Goal: Transaction & Acquisition: Purchase product/service

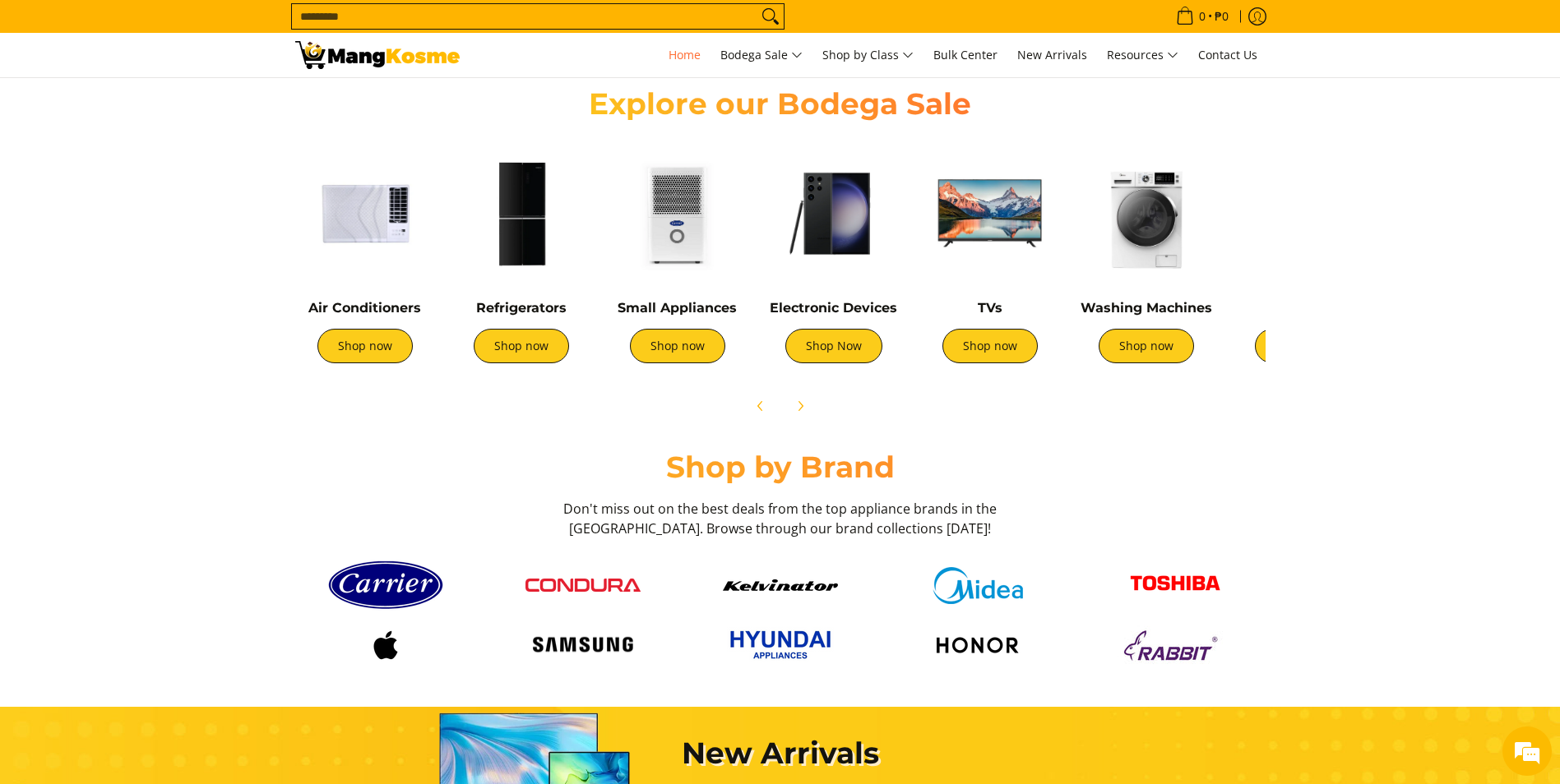
scroll to position [0, 1308]
click at [1132, 224] on img at bounding box center [1146, 213] width 140 height 140
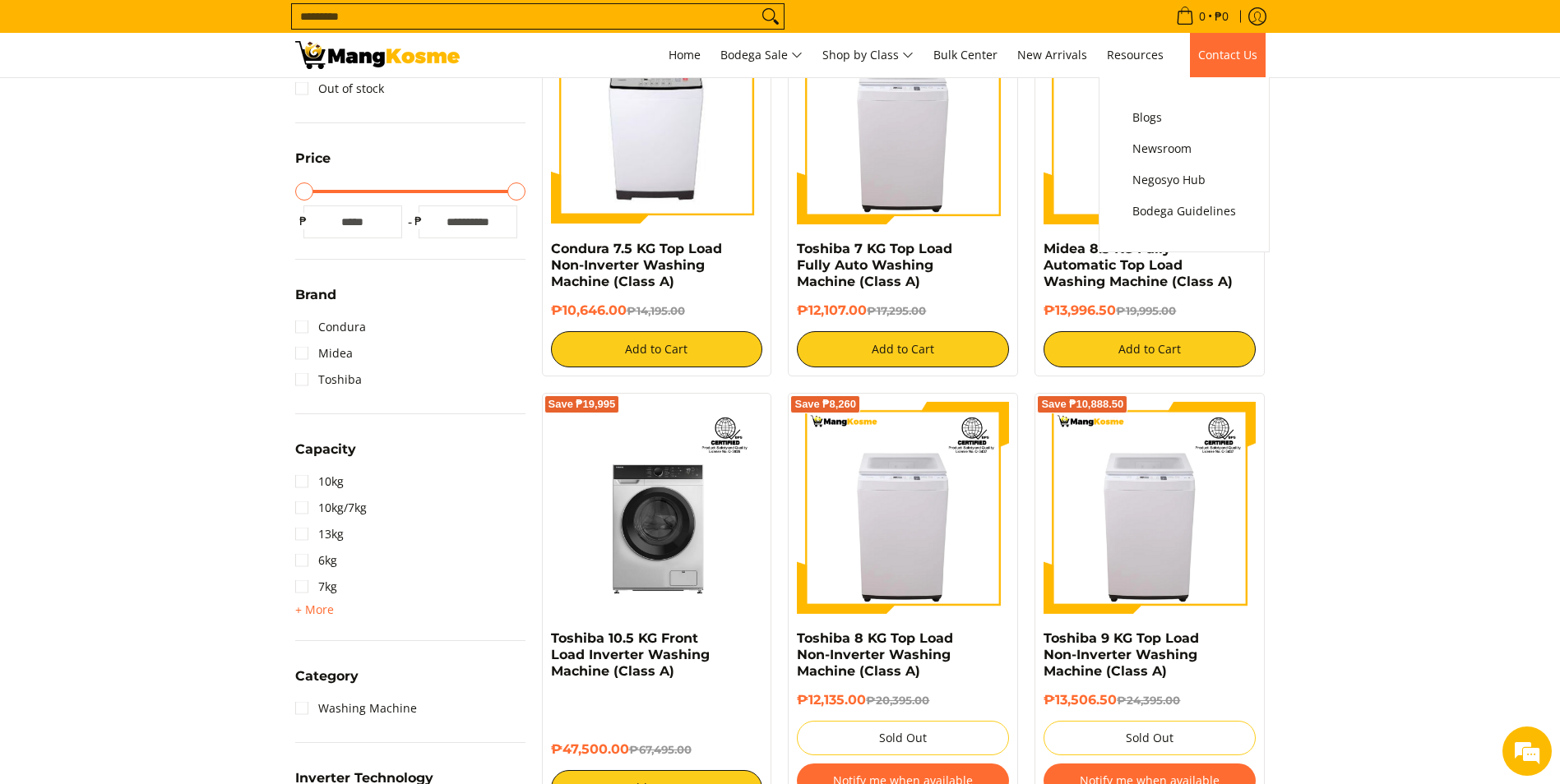
scroll to position [329, 0]
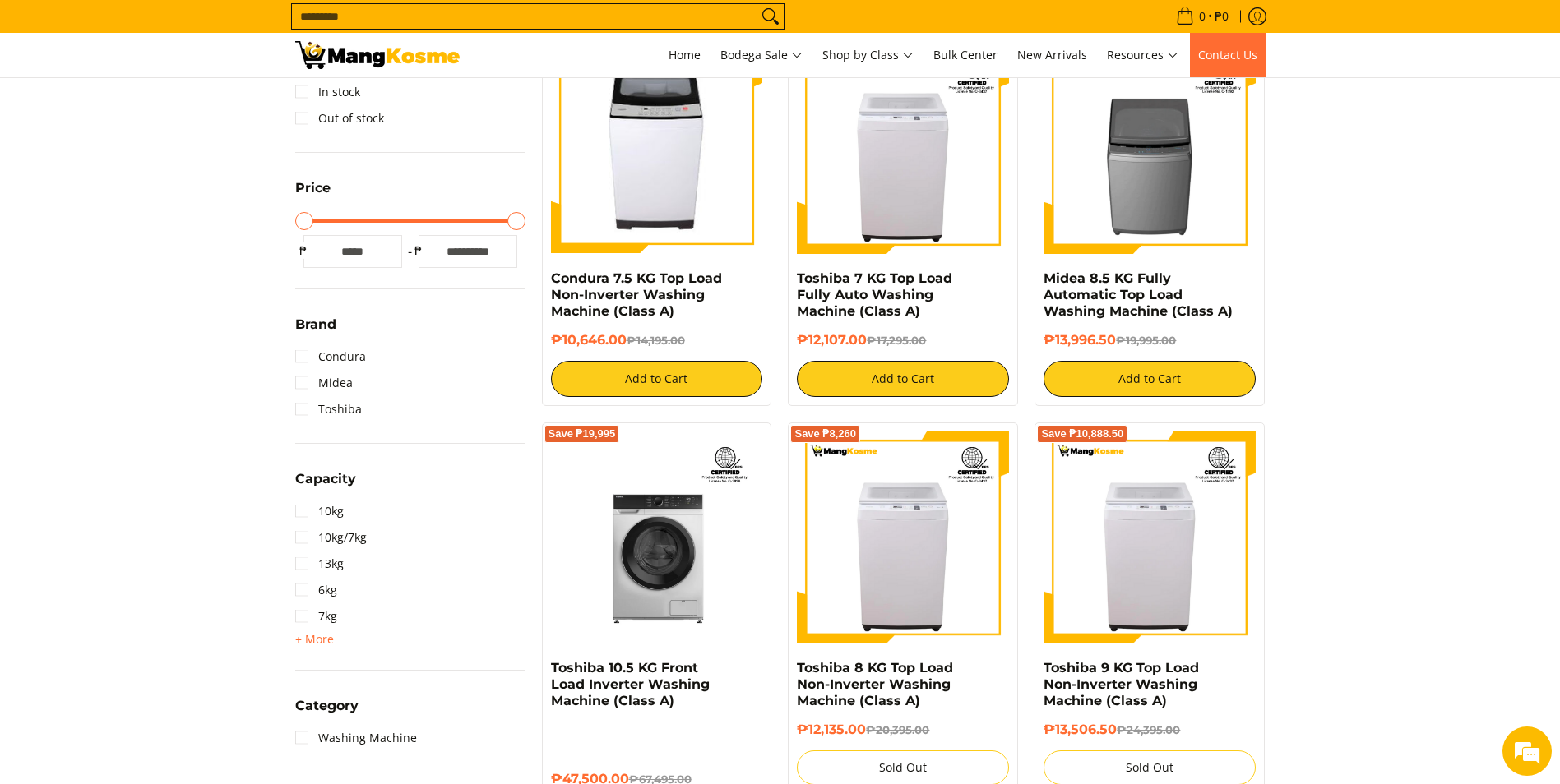
click at [1211, 53] on span "Contact Us" at bounding box center [1227, 55] width 60 height 16
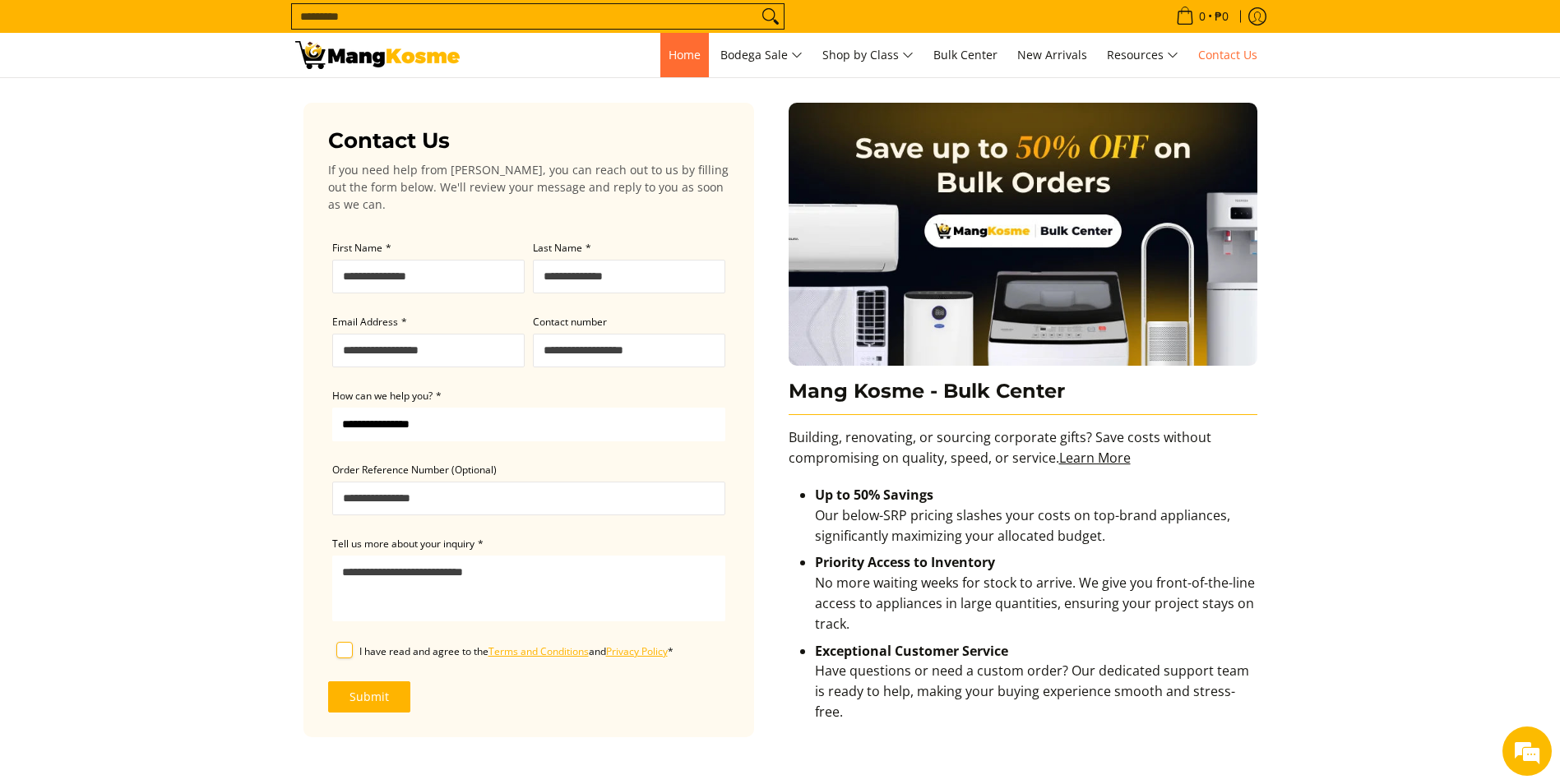
click at [683, 53] on span "Home" at bounding box center [684, 55] width 32 height 16
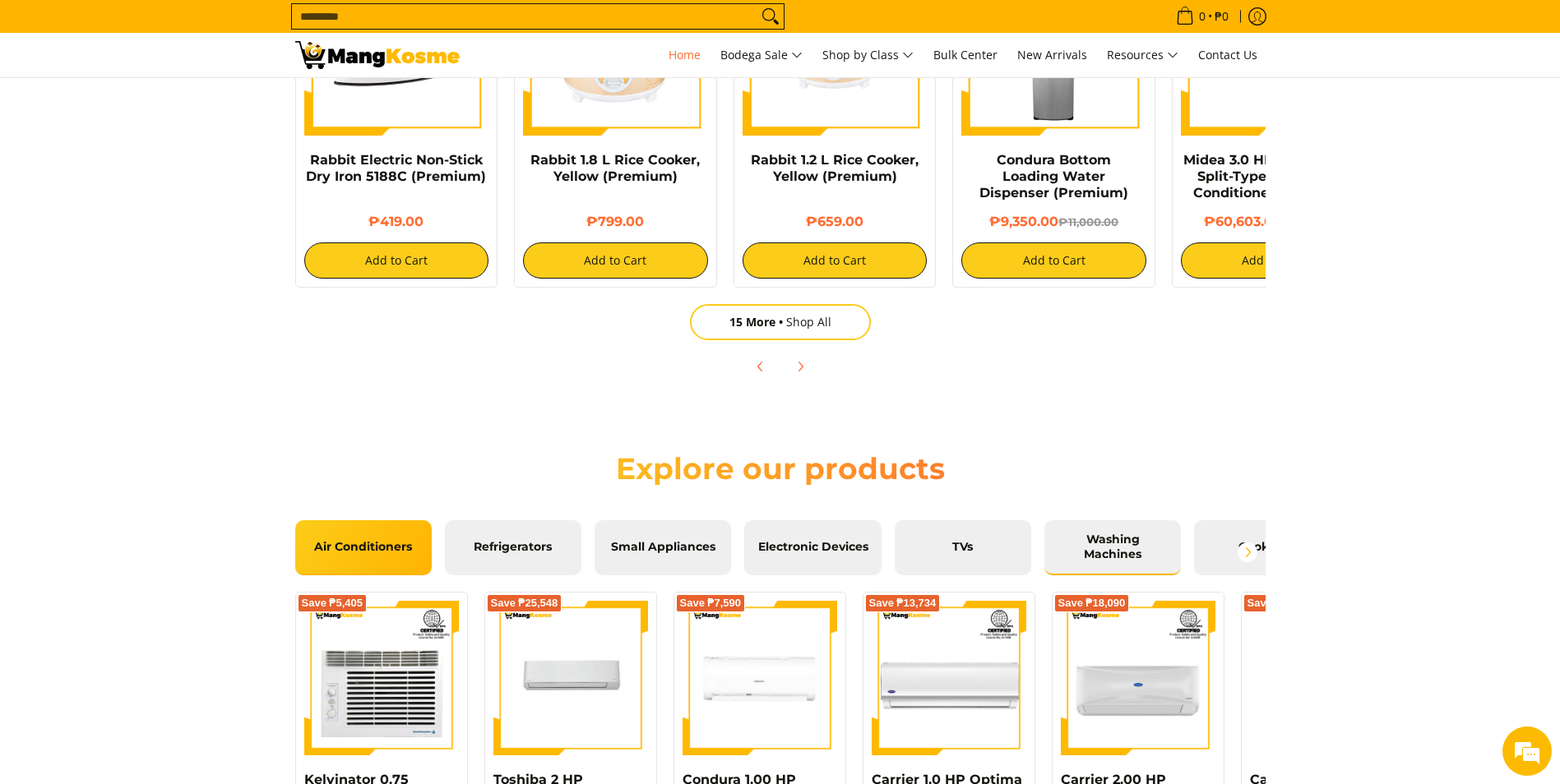
scroll to position [0, 1961]
click at [1124, 553] on span "Washing Machines" at bounding box center [1112, 547] width 112 height 29
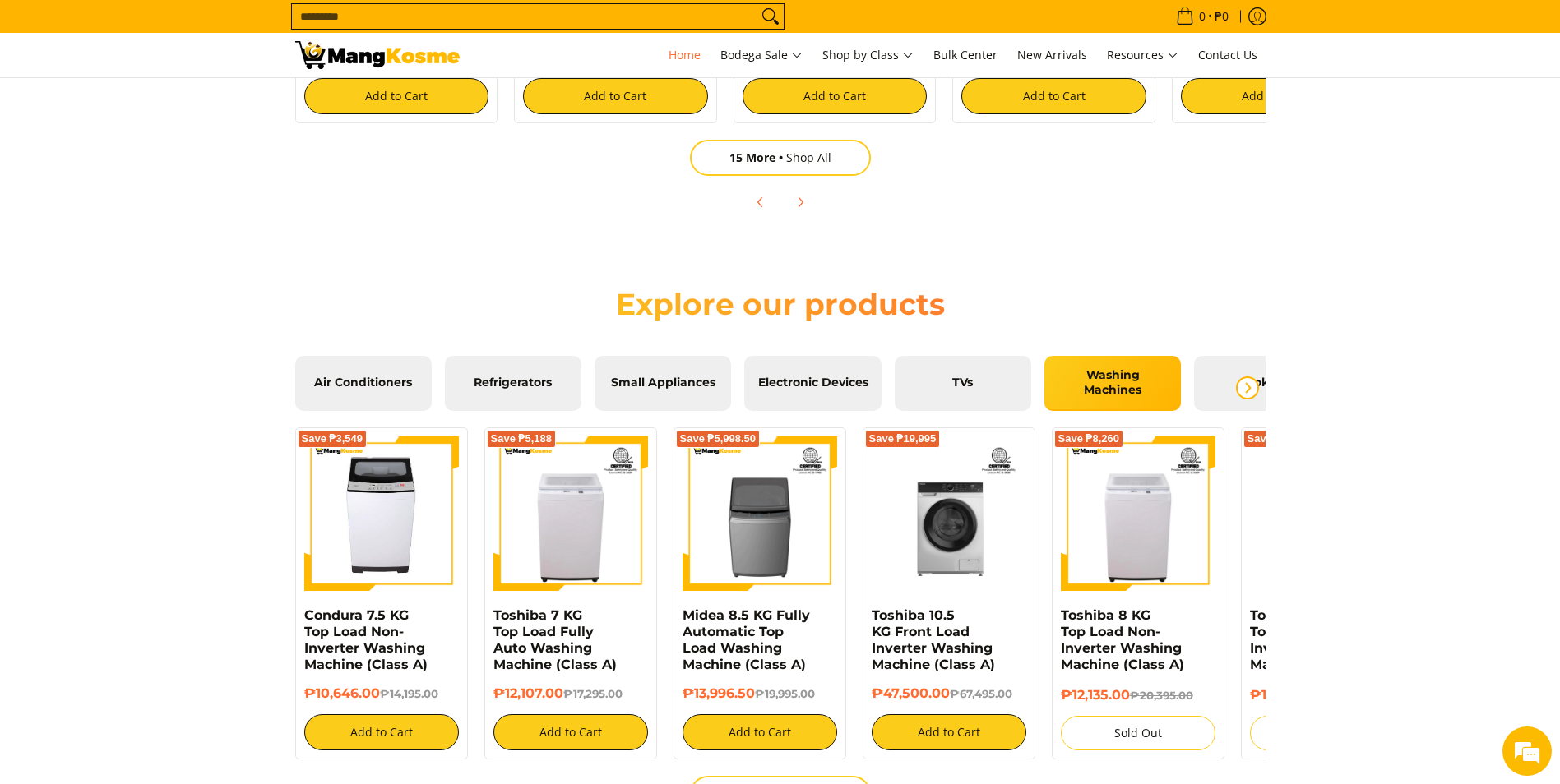
scroll to position [0, 0]
click at [1247, 389] on icon "Next" at bounding box center [1247, 388] width 13 height 13
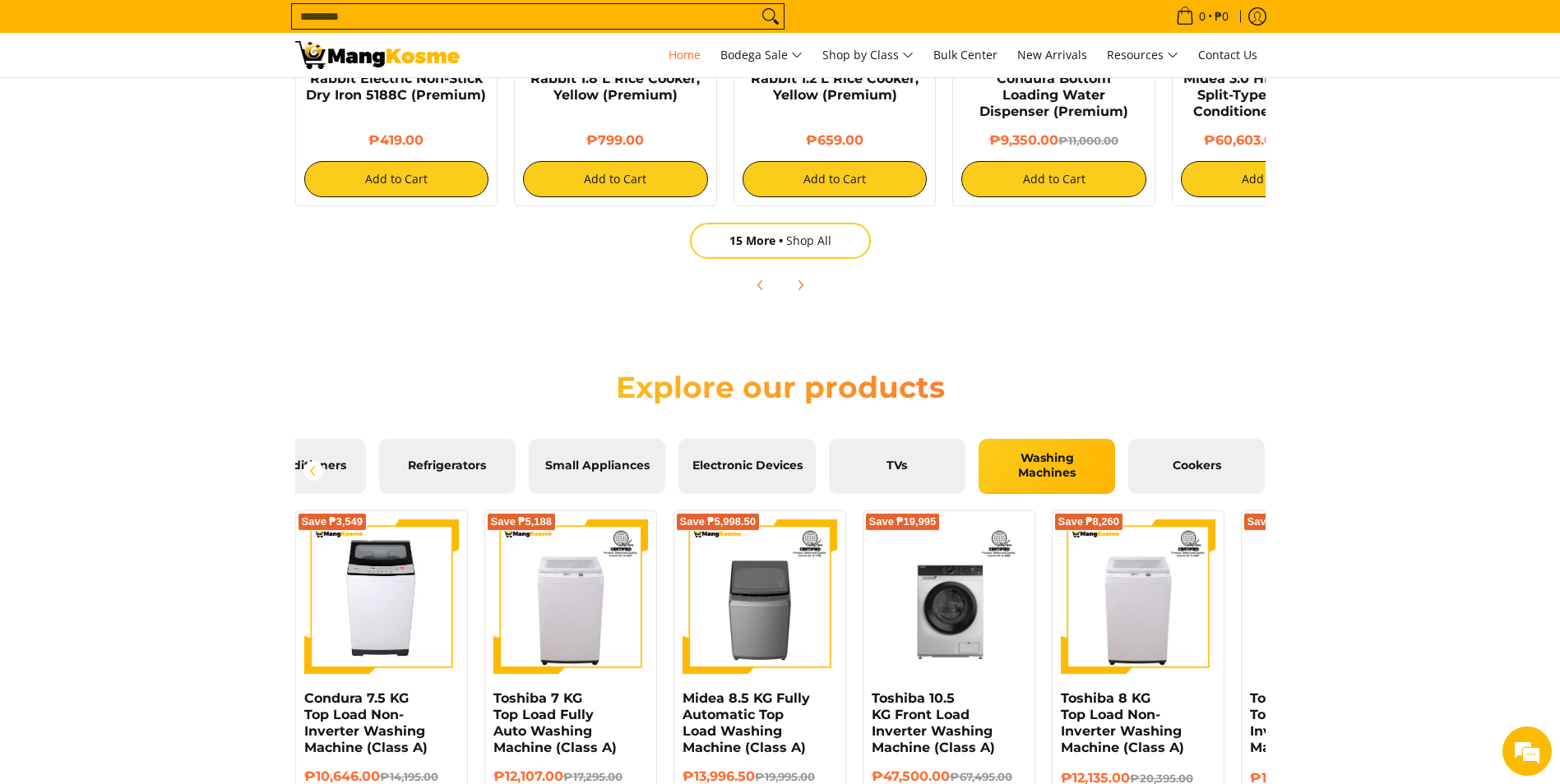
scroll to position [1480, 0]
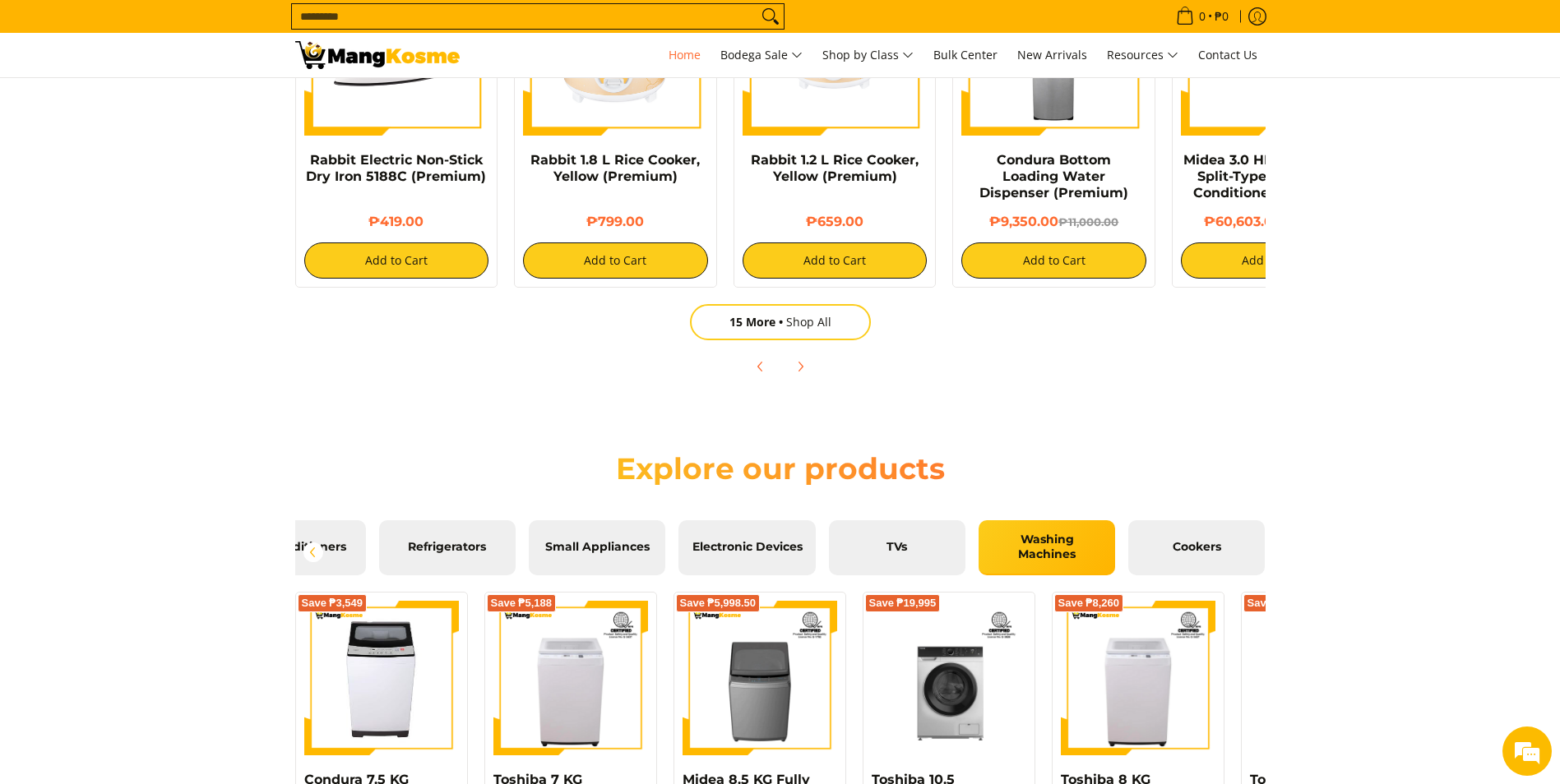
click at [409, 15] on input "Search..." at bounding box center [524, 17] width 466 height 25
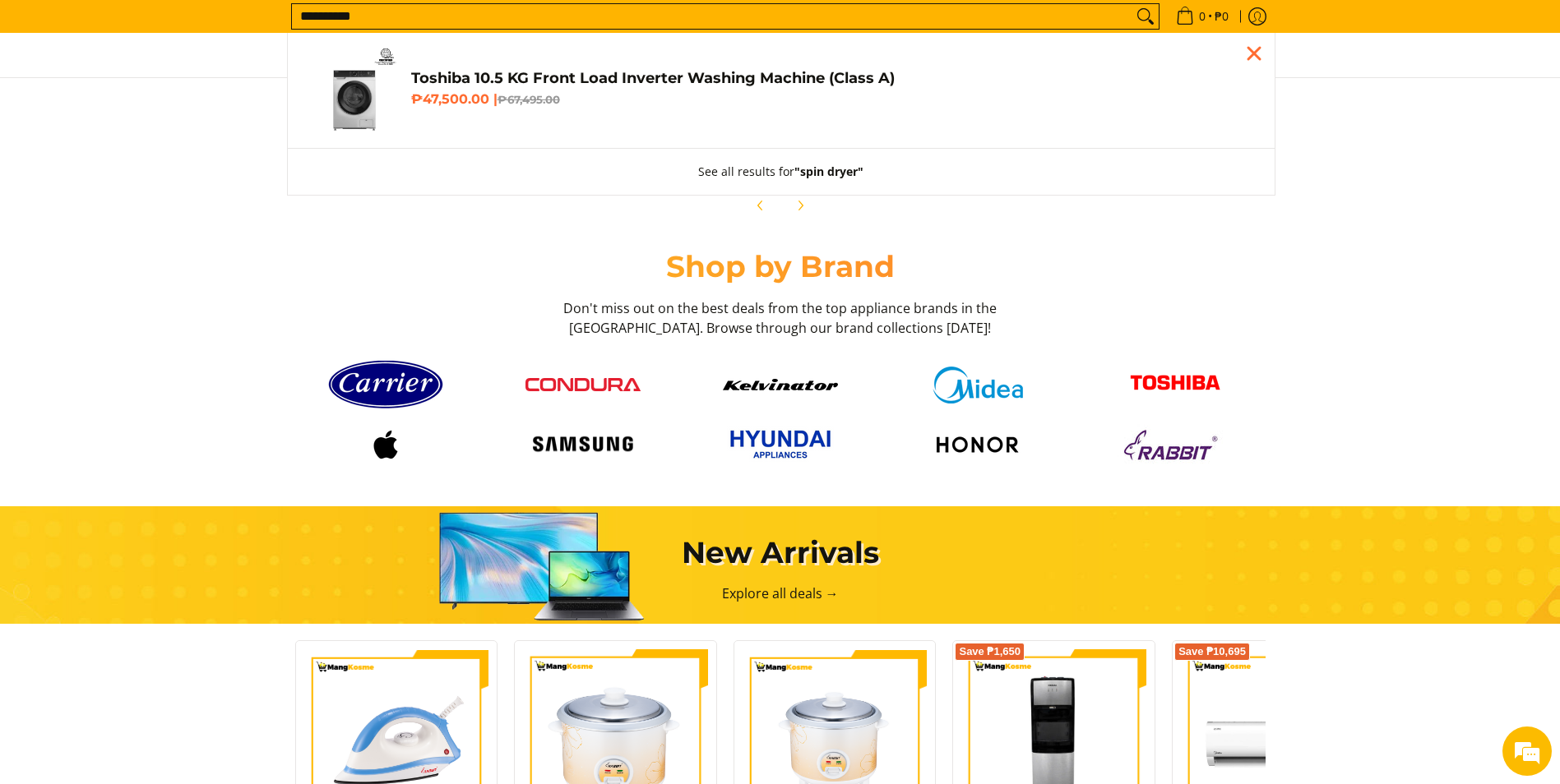
scroll to position [0, 1961]
type input "**********"
click at [1132, 4] on button "Search" at bounding box center [1146, 17] width 26 height 25
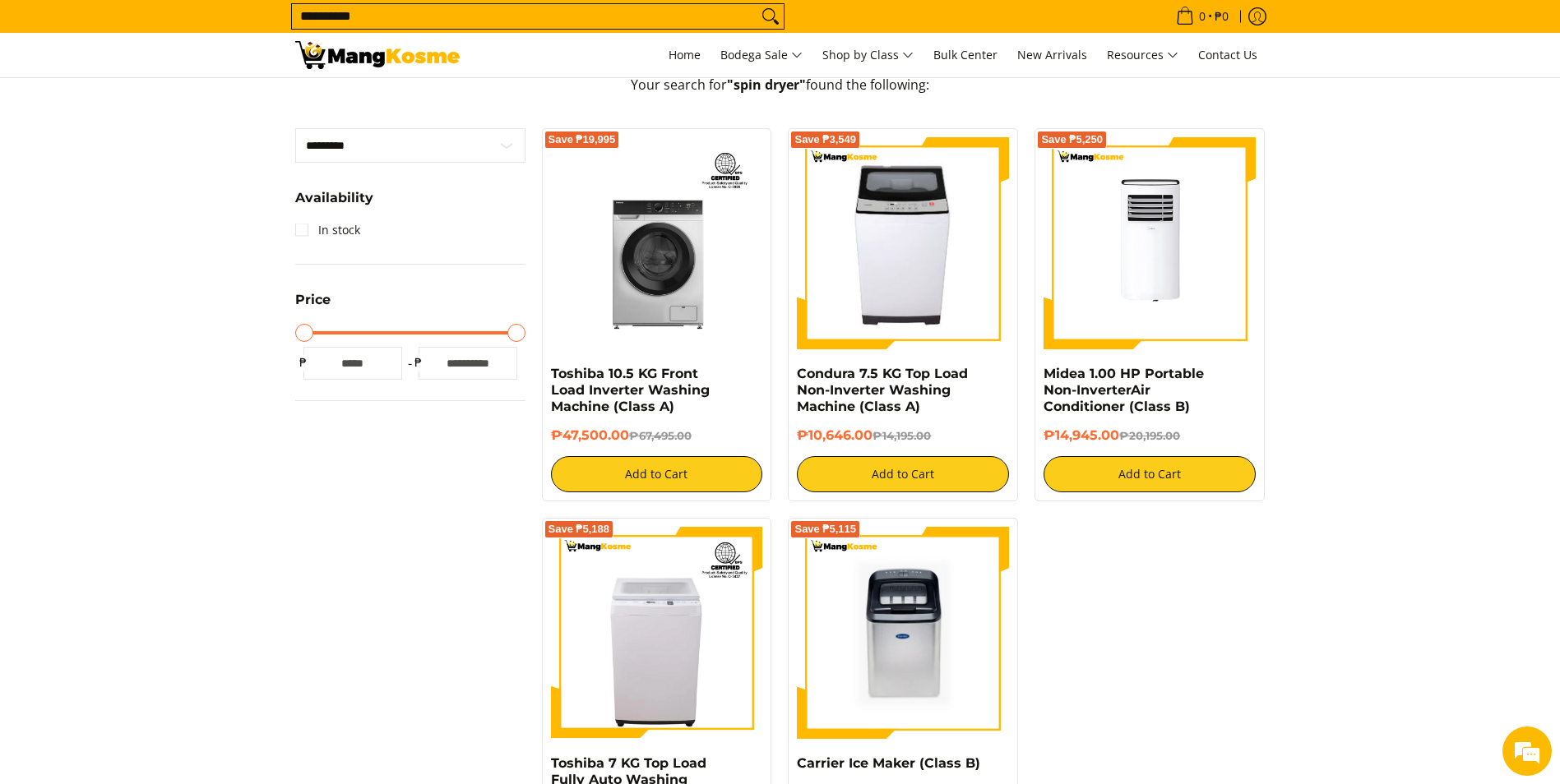
scroll to position [411, 0]
